Goal: Task Accomplishment & Management: Manage account settings

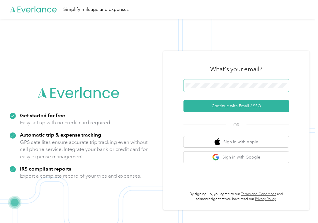
click at [162, 88] on div "Get started for free Easy set up with no credit card required Automatic trip & …" at bounding box center [157, 130] width 315 height 223
click at [182, 87] on div "What's your email? Continue with Email / SSO OR Sign in with Apple Sign in with…" at bounding box center [236, 130] width 146 height 159
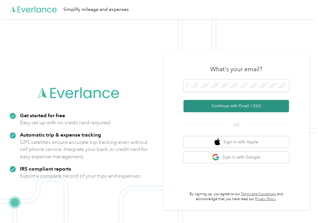
click at [224, 105] on button "Continue with Email / SSO" at bounding box center [235, 106] width 105 height 12
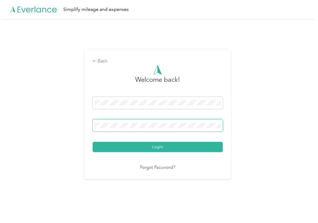
click at [93, 142] on button "Login" at bounding box center [158, 147] width 130 height 10
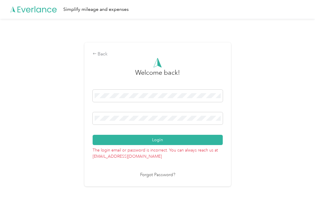
click at [89, 119] on div "Back Welcome back! Login The login email or password is incorrect. You can alwa…" at bounding box center [157, 114] width 146 height 144
click at [93, 135] on button "Login" at bounding box center [158, 140] width 130 height 10
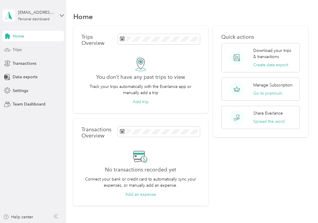
click at [27, 52] on div "Trips" at bounding box center [32, 50] width 61 height 11
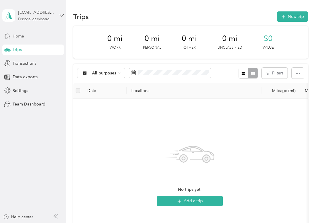
click at [16, 39] on div "Home" at bounding box center [32, 36] width 61 height 11
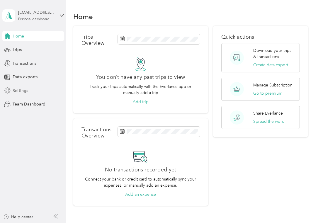
click at [26, 92] on span "Settings" at bounding box center [21, 91] width 16 height 6
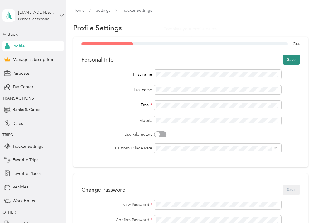
click at [289, 57] on button "Save" at bounding box center [291, 59] width 17 height 10
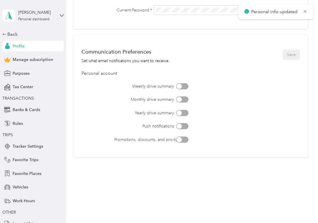
scroll to position [226, 0]
click at [23, 158] on span "Favorite Trips" at bounding box center [26, 160] width 26 height 6
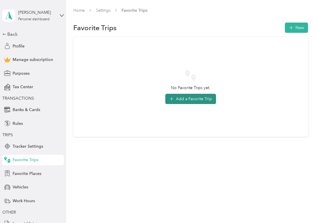
click at [186, 99] on button "Add a Favorite Trip" at bounding box center [190, 99] width 51 height 10
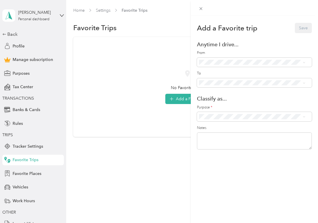
click at [222, 81] on span "Home ([STREET_ADDRESS])" at bounding box center [240, 82] width 52 height 5
click at [220, 130] on li "[GEOGRAPHIC_DATA] ([STREET_ADDRESS])" at bounding box center [252, 124] width 110 height 11
click at [218, 126] on span "Work" at bounding box center [257, 124] width 92 height 6
click at [300, 27] on button "Save" at bounding box center [303, 28] width 17 height 10
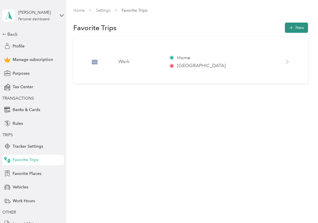
click at [298, 32] on button "New" at bounding box center [296, 28] width 23 height 10
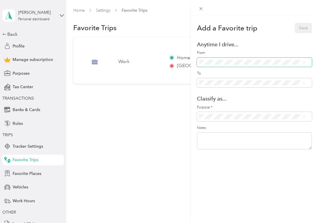
click at [249, 65] on span at bounding box center [254, 62] width 115 height 9
click at [238, 84] on li "Home ([STREET_ADDRESS])" at bounding box center [252, 81] width 110 height 11
click at [230, 114] on div "[STREET_ADDRESS] ([STREET_ADDRESS])" at bounding box center [258, 114] width 89 height 6
click at [228, 125] on span "Work" at bounding box center [257, 124] width 92 height 6
click at [297, 27] on button "Save" at bounding box center [303, 28] width 17 height 10
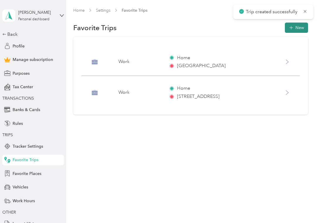
click at [301, 28] on button "New" at bounding box center [296, 28] width 23 height 10
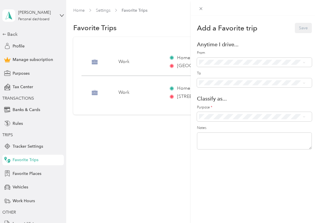
click at [222, 83] on div "Home ([STREET_ADDRESS])" at bounding box center [258, 82] width 89 height 6
click at [230, 85] on span at bounding box center [254, 82] width 115 height 9
click at [226, 138] on span "[US_STATE][GEOGRAPHIC_DATA] ([STREET_ADDRESS][US_STATE])" at bounding box center [246, 135] width 64 height 11
click at [221, 119] on span at bounding box center [254, 116] width 115 height 9
click at [219, 124] on span "Work" at bounding box center [257, 127] width 92 height 6
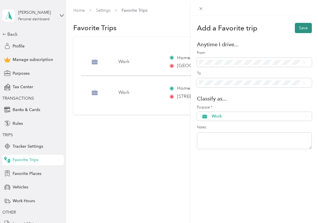
click at [303, 24] on button "Save" at bounding box center [303, 28] width 17 height 10
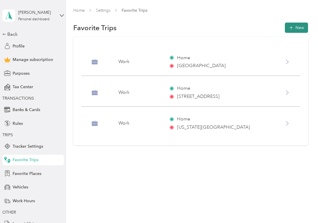
click at [297, 27] on button "New" at bounding box center [296, 28] width 23 height 10
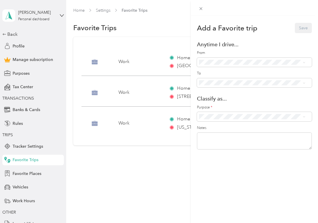
click at [259, 34] on form "Add a Favorite trip Save Anytime I drive... From To Classify as... Purpose * No…" at bounding box center [254, 87] width 115 height 128
click at [149, 192] on div "Add a Favorite trip Save Anytime I drive... From To Classify as... Purpose * No…" at bounding box center [159, 111] width 318 height 223
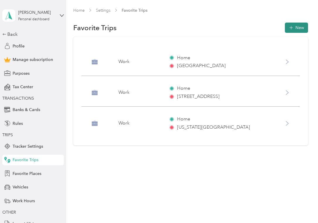
click at [300, 23] on button "New" at bounding box center [296, 28] width 23 height 10
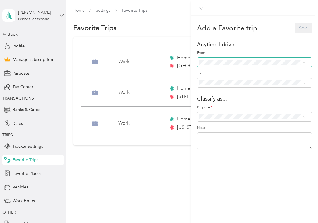
click at [223, 59] on span at bounding box center [254, 62] width 115 height 9
click at [218, 87] on ol "Anywhere - (Includes all locations) Home ([STREET_ADDRESS]) [STREET_ADDRESS] ([…" at bounding box center [252, 94] width 110 height 58
click at [221, 94] on li "Anywhere - (Includes all locations)" at bounding box center [252, 93] width 110 height 11
click at [225, 80] on div "Home ([STREET_ADDRESS])" at bounding box center [258, 83] width 89 height 6
click at [227, 89] on li "Anywhere - (Includes all locations)" at bounding box center [252, 90] width 110 height 11
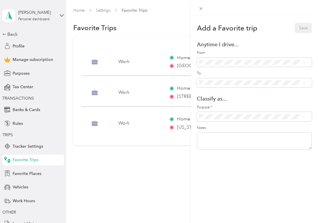
click at [235, 90] on span "Anywhere - (Includes all locations)" at bounding box center [245, 91] width 63 height 5
click at [184, 40] on div "Add a Favorite trip Save Anytime I drive... From To Classify as... Purpose * No…" at bounding box center [159, 111] width 318 height 223
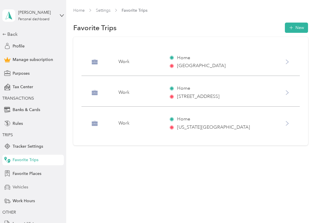
click at [25, 190] on span "Vehicles" at bounding box center [21, 187] width 16 height 6
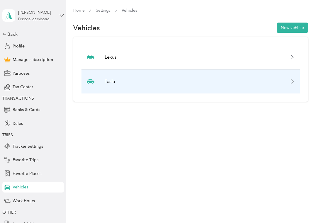
click at [167, 87] on div "Tesla" at bounding box center [190, 81] width 218 height 24
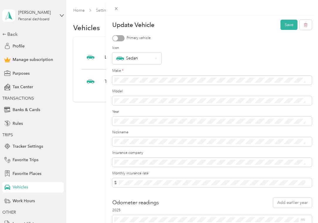
click at [92, 168] on div "Update Vehicle Save Primary vehicle Icon Sedan Make * Model Year Nickname Insur…" at bounding box center [159, 111] width 318 height 223
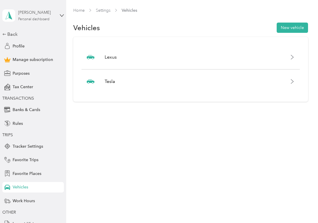
click at [46, 13] on div "[PERSON_NAME]" at bounding box center [36, 12] width 37 height 6
click at [46, 51] on div "Log out" at bounding box center [61, 48] width 115 height 10
